Goal: Task Accomplishment & Management: Manage account settings

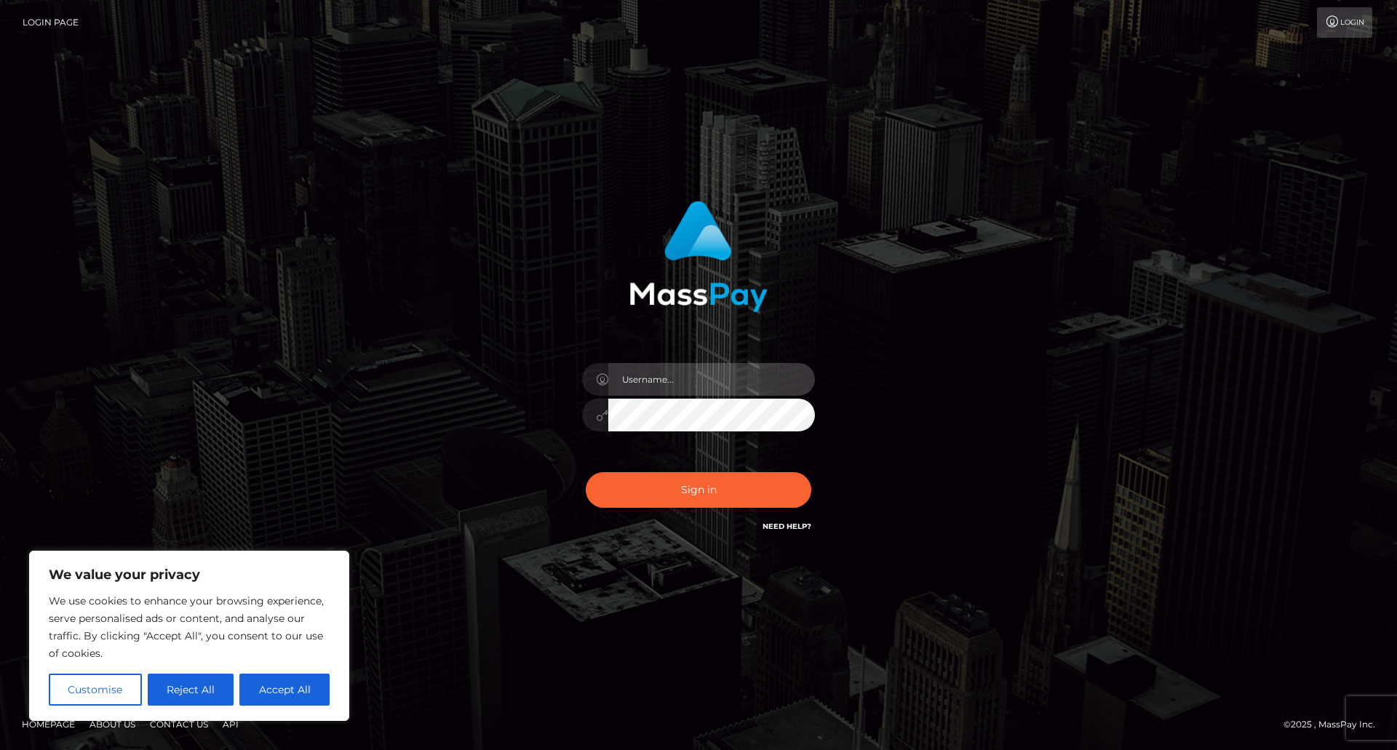
type input "[EMAIL_ADDRESS][DOMAIN_NAME]"
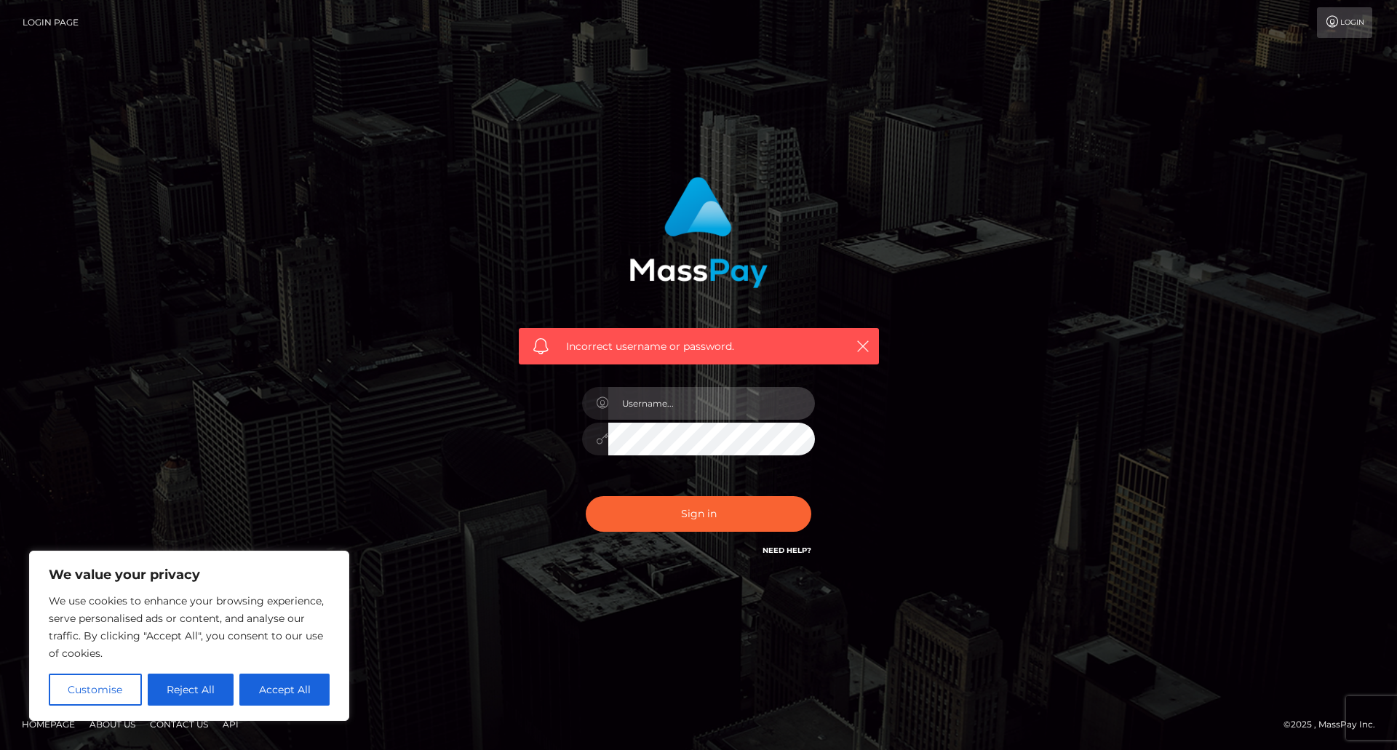
type input "[EMAIL_ADDRESS][DOMAIN_NAME]"
click at [682, 517] on button "Sign in" at bounding box center [699, 514] width 226 height 36
click at [791, 549] on link "Need Help?" at bounding box center [787, 550] width 49 height 9
click at [986, 477] on div "Incorrect username or password." at bounding box center [699, 375] width 830 height 418
click at [864, 349] on icon "button" at bounding box center [863, 346] width 15 height 15
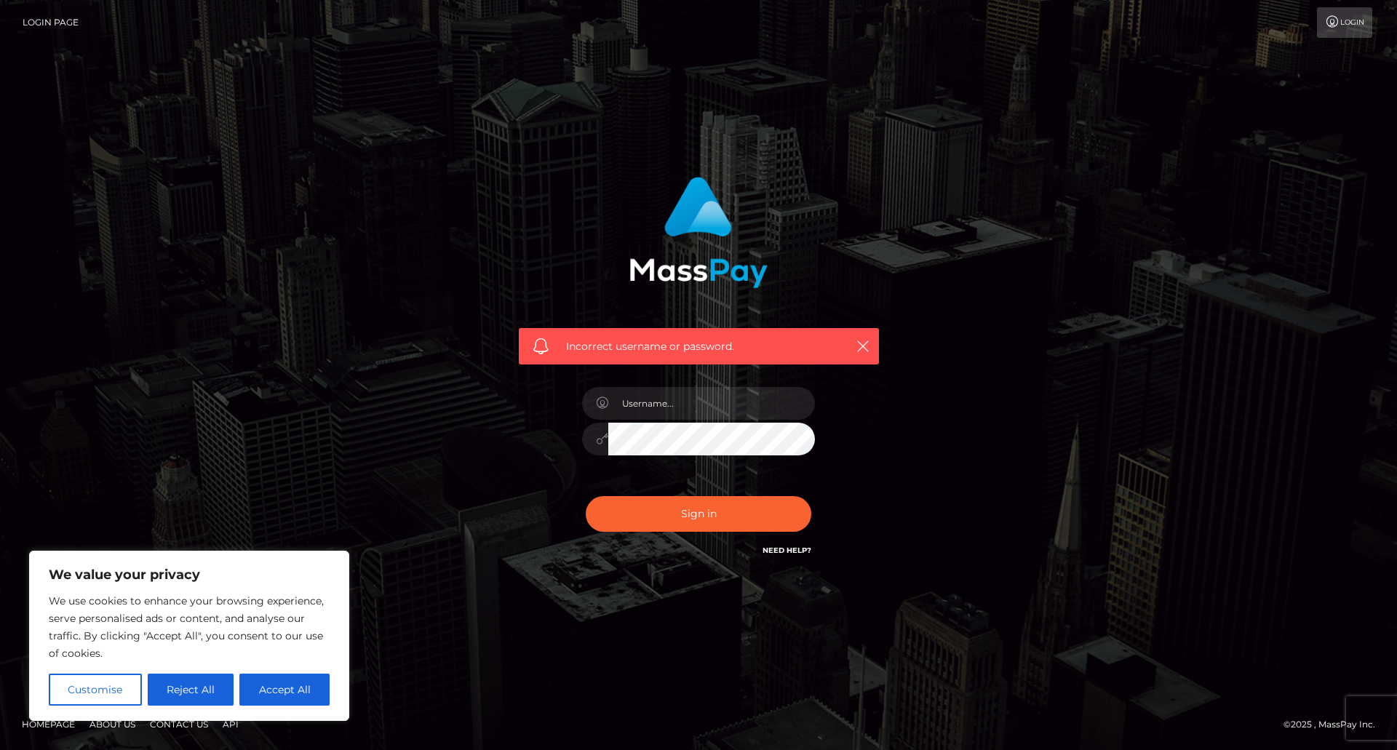
click at [1346, 22] on link "Login" at bounding box center [1344, 22] width 55 height 31
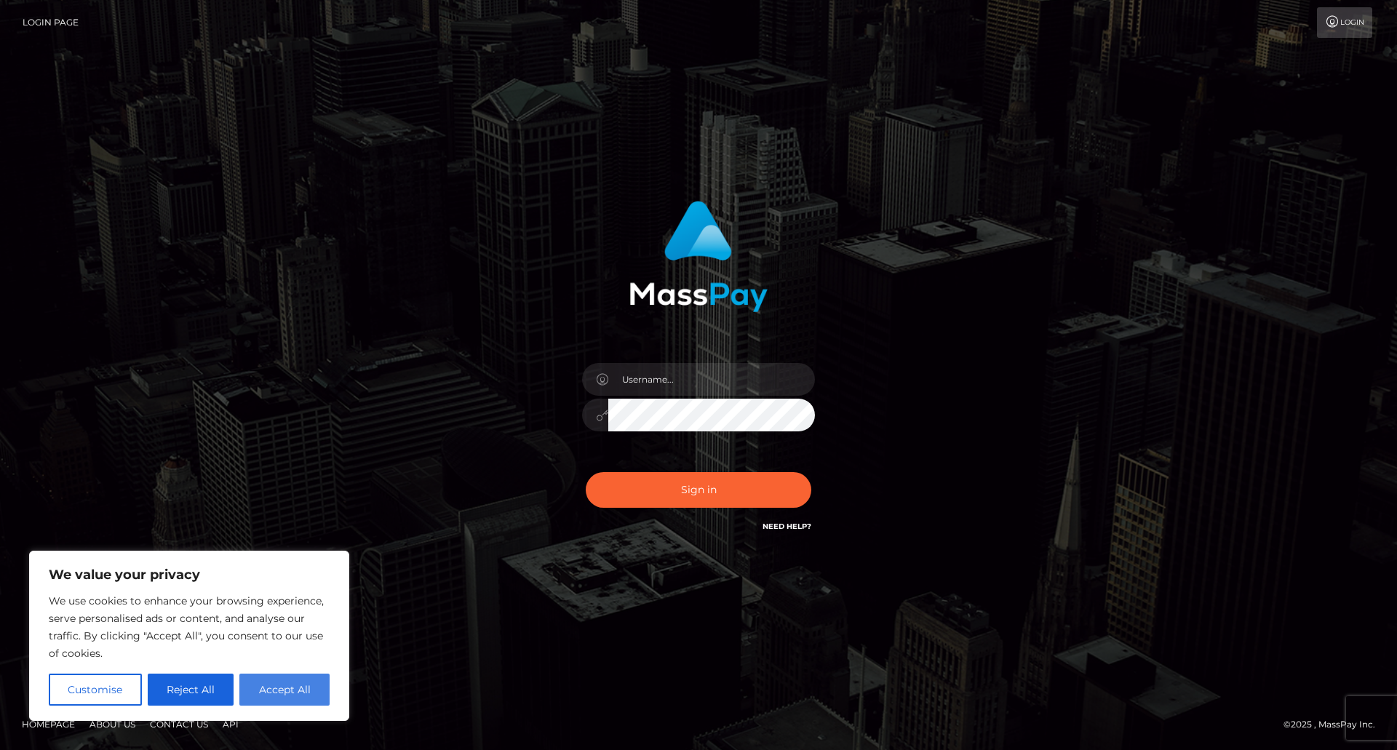
click at [298, 688] on button "Accept All" at bounding box center [284, 690] width 90 height 32
checkbox input "true"
